Goal: Navigation & Orientation: Find specific page/section

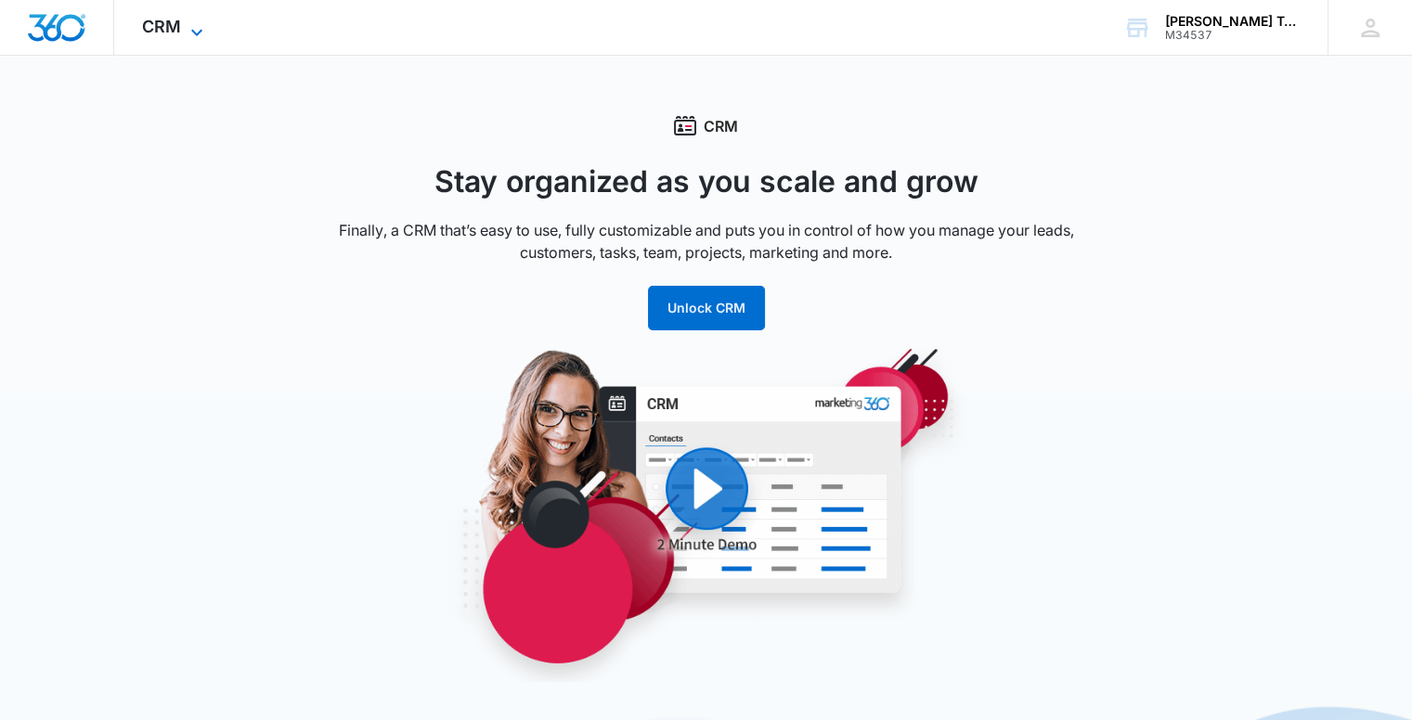
click at [186, 30] on icon at bounding box center [197, 32] width 22 height 22
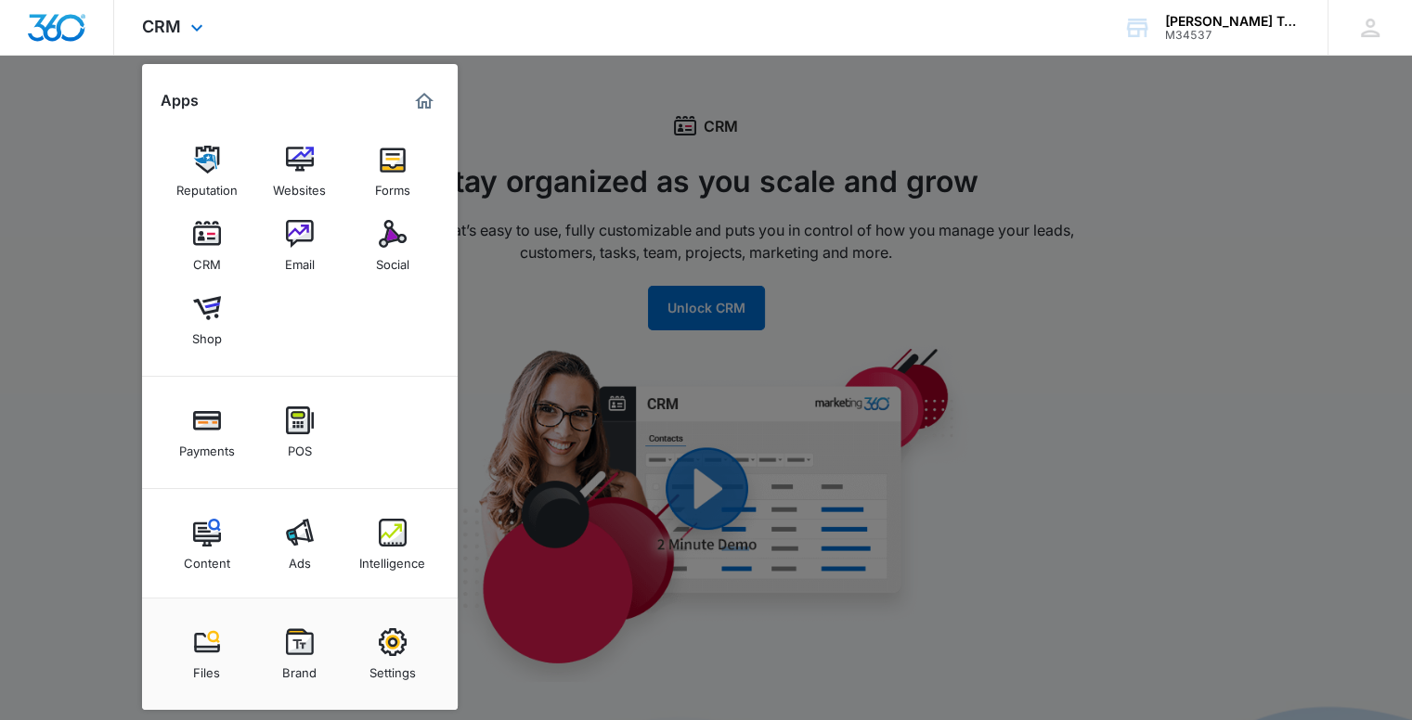
click at [371, 30] on div "CRM Apps Reputation Websites Forms CRM Email Social Shop Payments POS Content A…" at bounding box center [706, 28] width 1412 height 56
click at [52, 30] on img "Dashboard" at bounding box center [56, 28] width 59 height 28
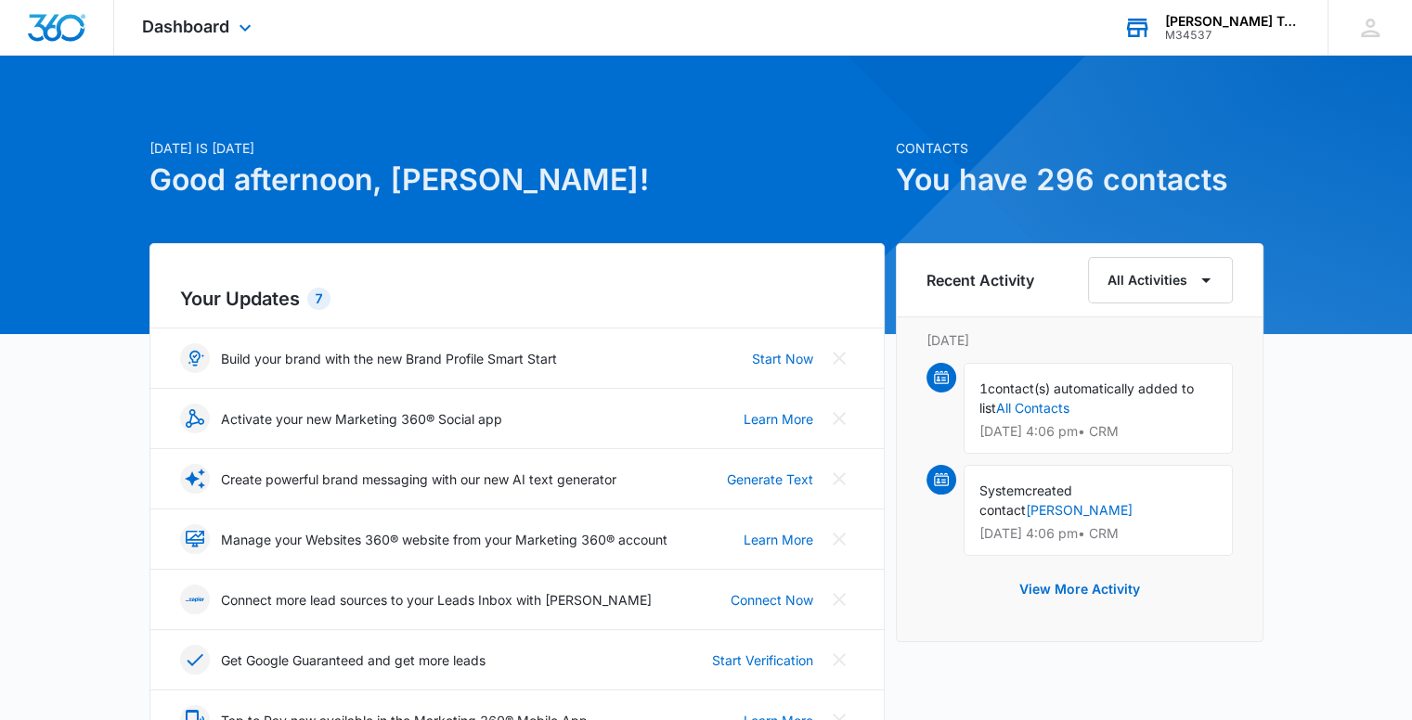
click at [1237, 20] on div "[PERSON_NAME] Teaching Kitchen" at bounding box center [1233, 21] width 136 height 15
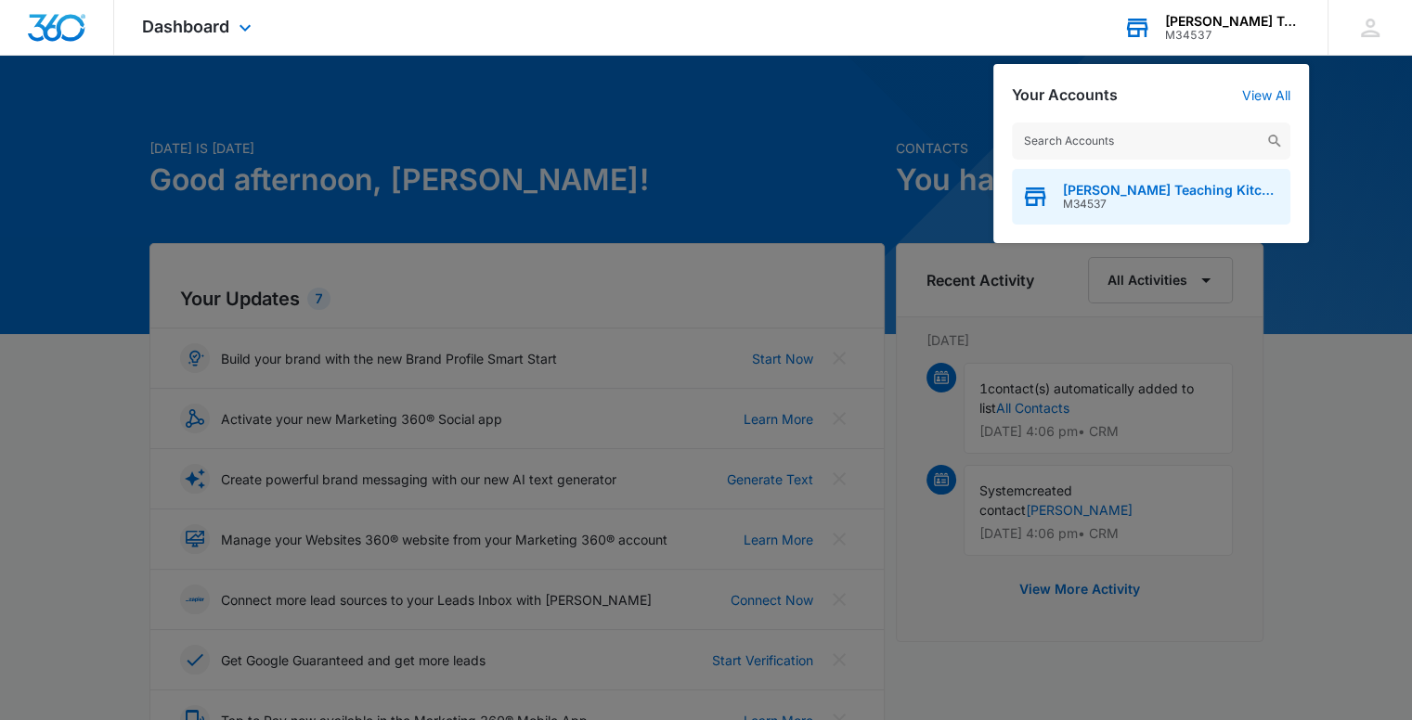
click at [1166, 194] on span "[PERSON_NAME] Teaching Kitchen" at bounding box center [1172, 190] width 218 height 15
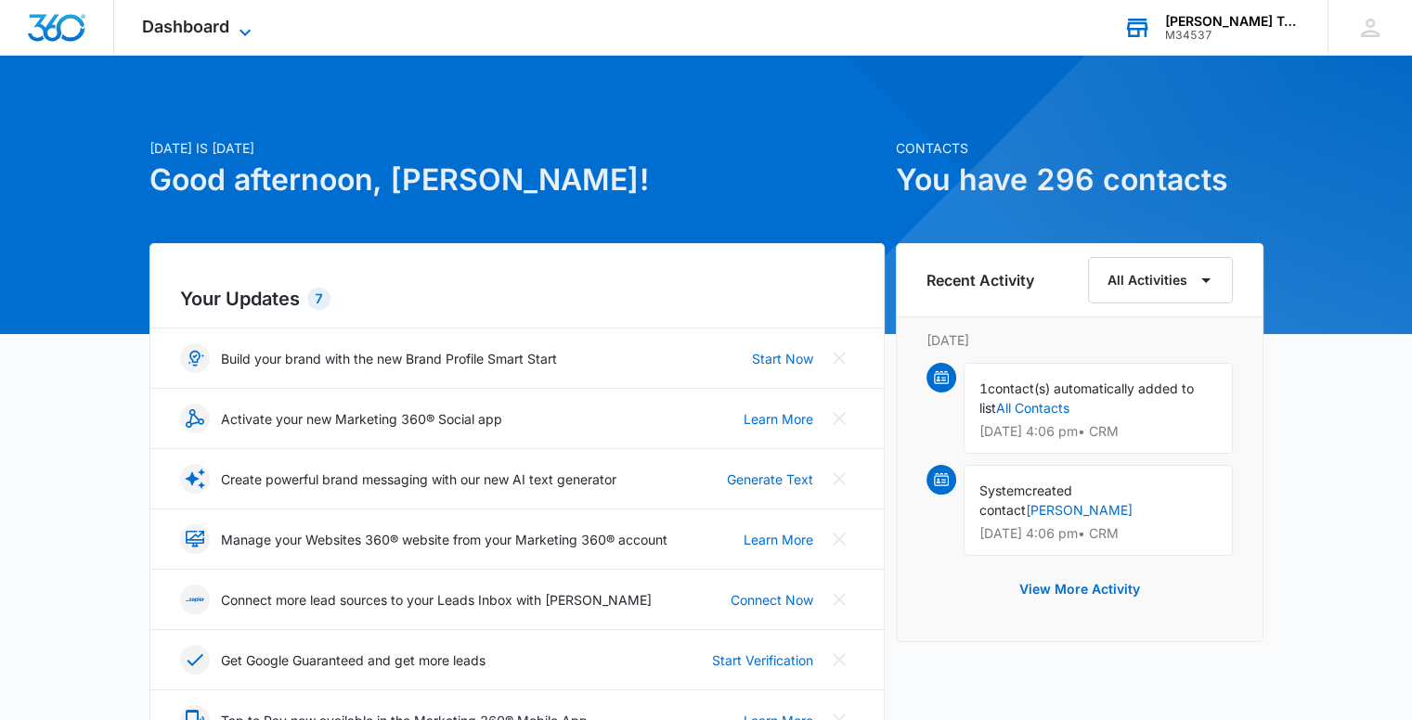
click at [206, 32] on span "Dashboard" at bounding box center [185, 26] width 87 height 19
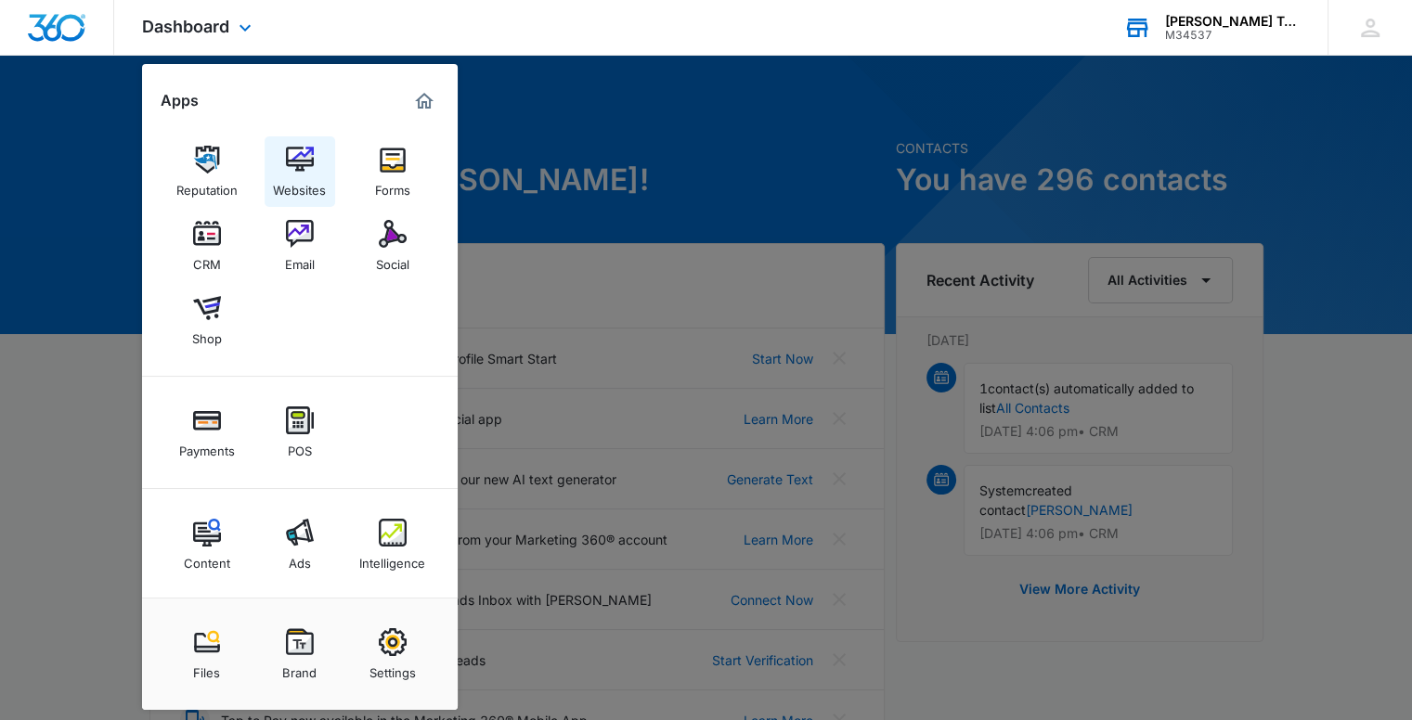
click at [297, 147] on img at bounding box center [300, 160] width 28 height 28
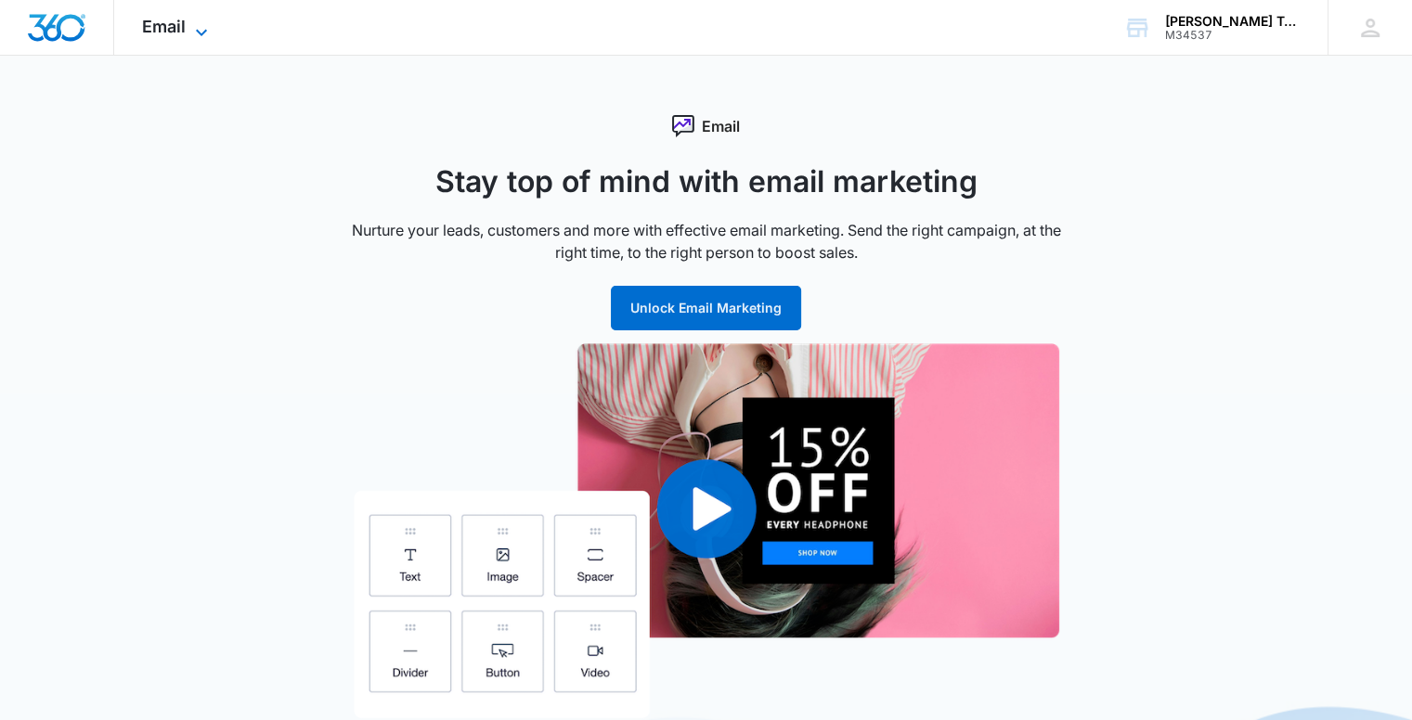
click at [201, 27] on icon at bounding box center [201, 32] width 22 height 22
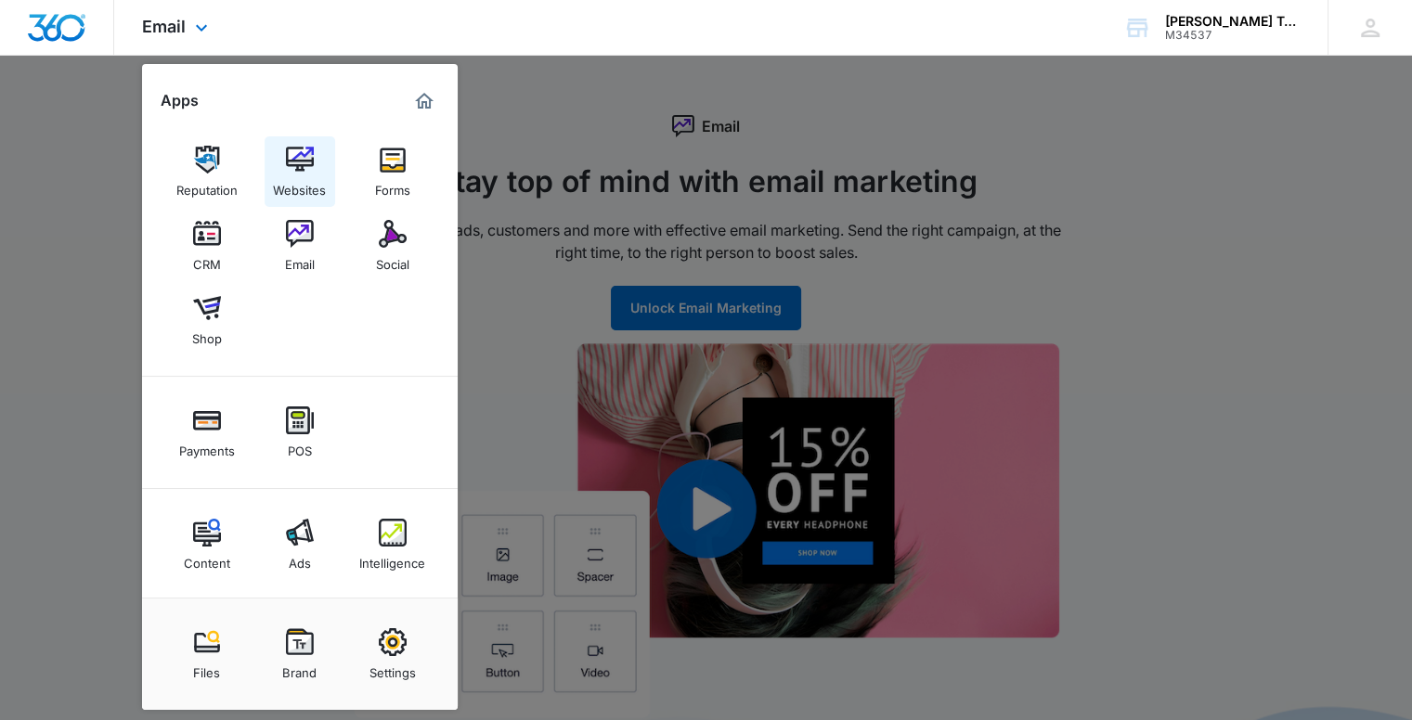
click at [295, 162] on img at bounding box center [300, 160] width 28 height 28
